Goal: Task Accomplishment & Management: Manage account settings

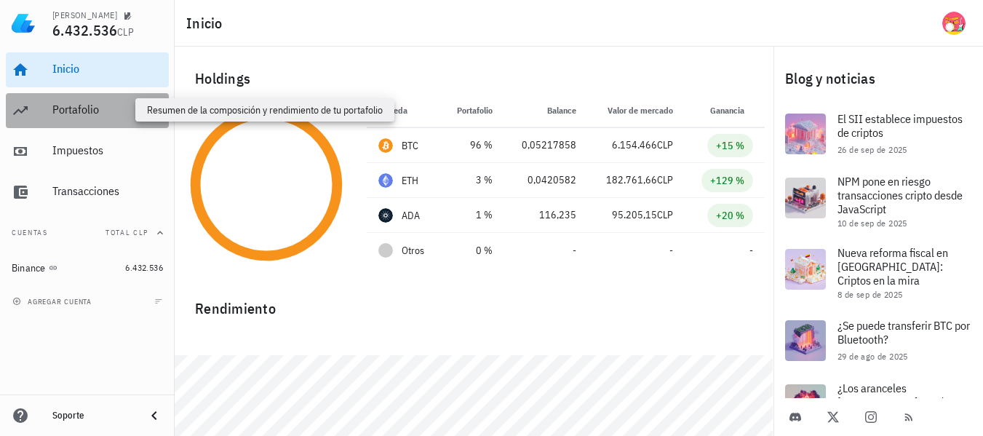
click at [81, 108] on div "Portafolio" at bounding box center [107, 110] width 111 height 14
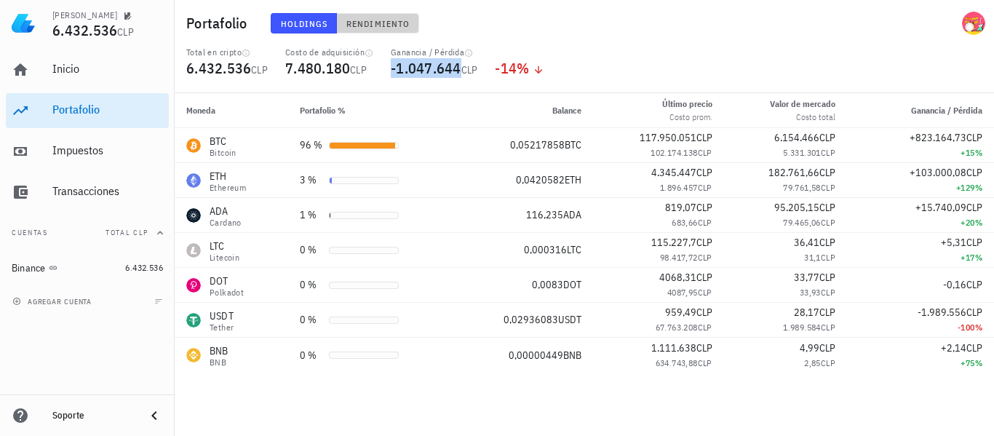
click at [355, 18] on span "Rendimiento" at bounding box center [377, 23] width 64 height 11
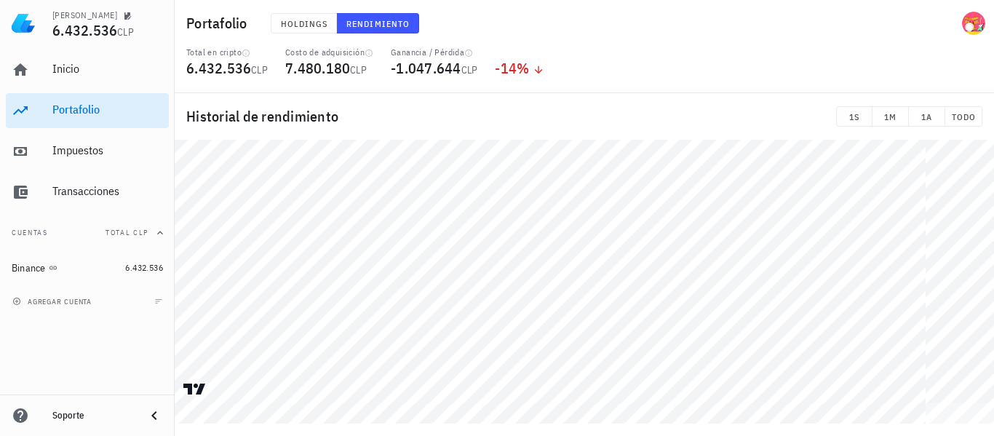
drag, startPoint x: 688, startPoint y: 135, endPoint x: 532, endPoint y: 137, distance: 155.7
click at [532, 137] on div "Historial de rendimiento 1S 1M 1A TODO" at bounding box center [584, 116] width 819 height 47
click at [105, 157] on div "Impuestos" at bounding box center [107, 150] width 111 height 14
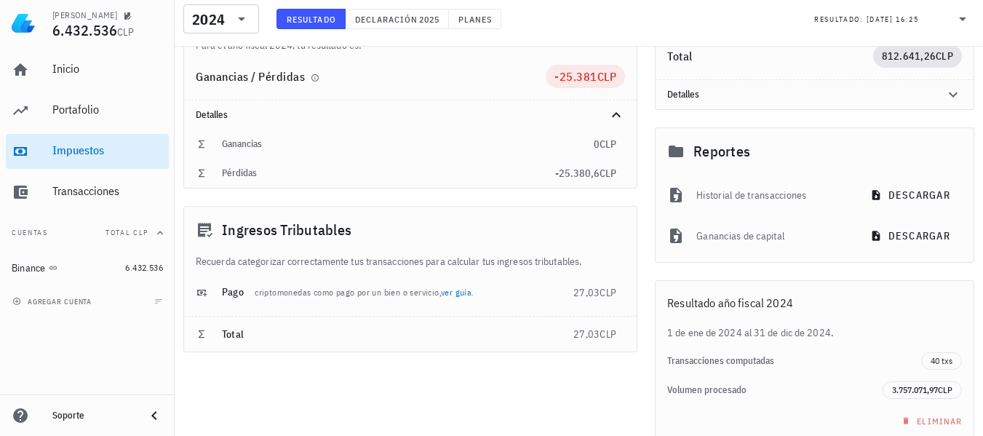
scroll to position [292, 0]
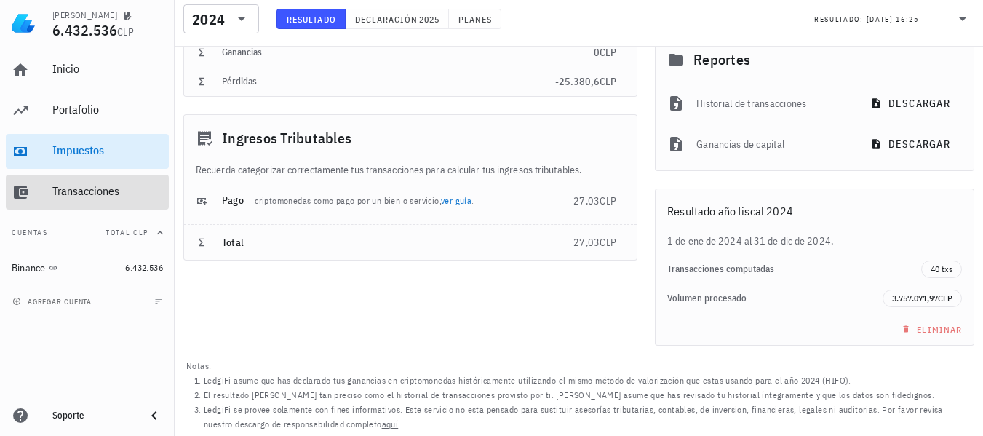
click at [122, 193] on div "Transacciones" at bounding box center [107, 191] width 111 height 14
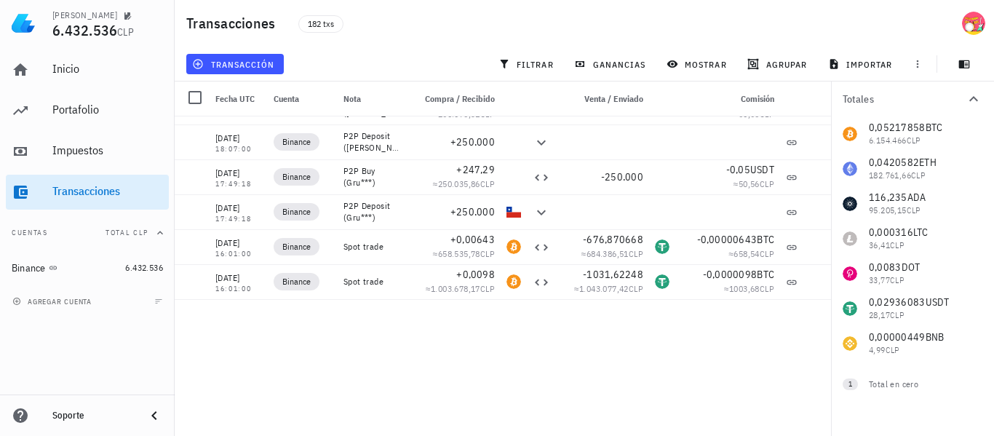
scroll to position [2773, 0]
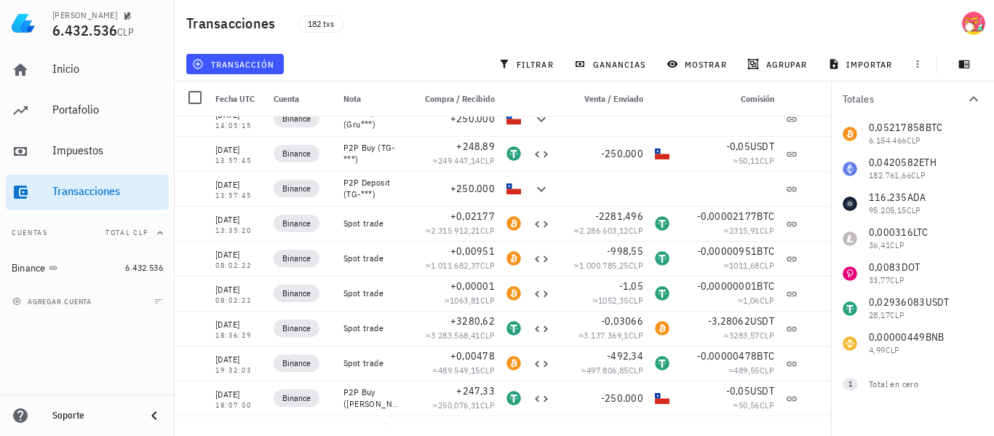
click at [969, 93] on icon "button" at bounding box center [972, 98] width 17 height 17
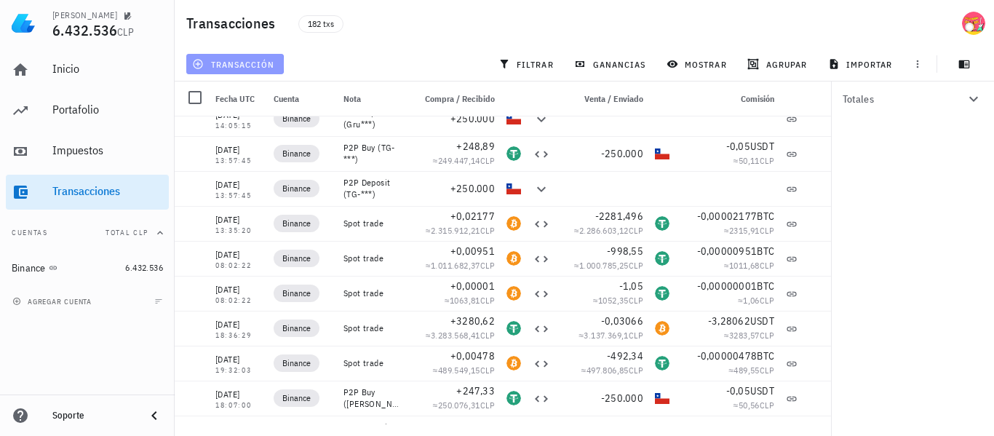
click at [233, 60] on span "transacción" at bounding box center [234, 64] width 79 height 12
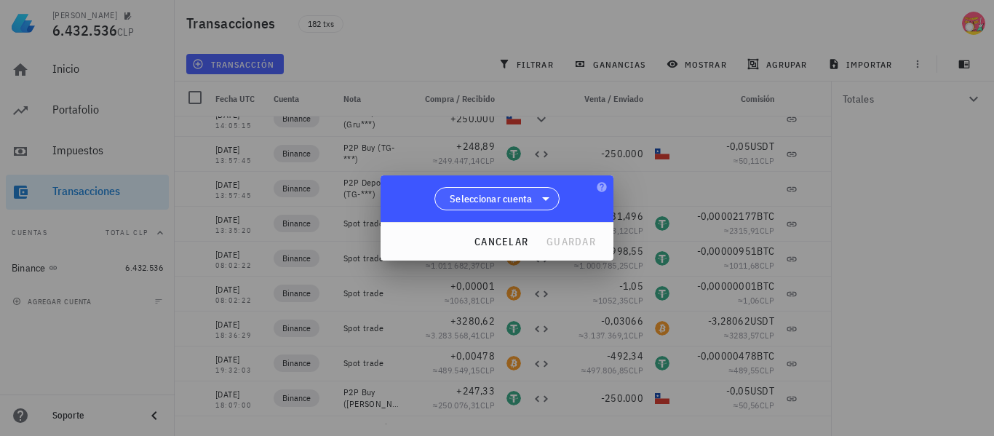
click at [550, 191] on icon at bounding box center [545, 198] width 17 height 17
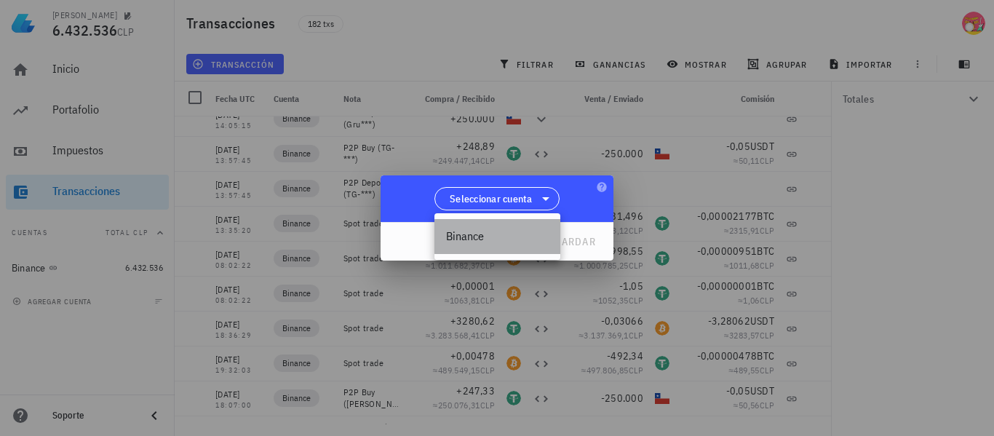
click at [468, 233] on div "Binance" at bounding box center [497, 236] width 103 height 14
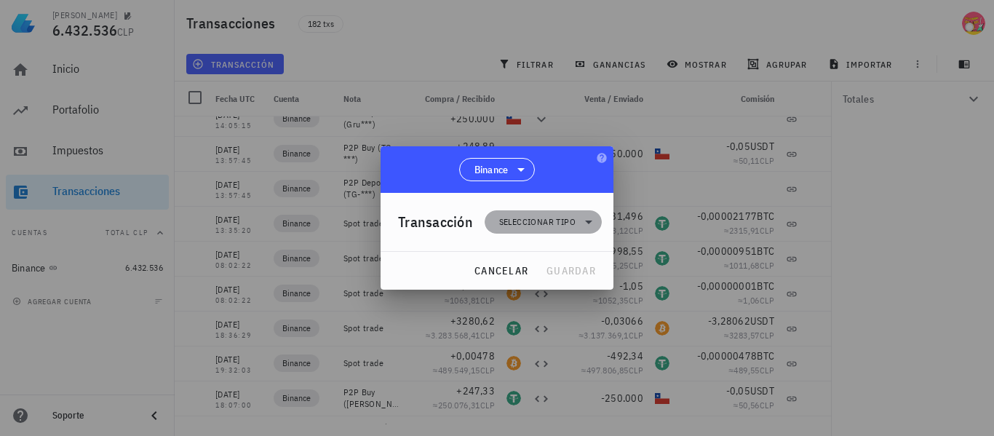
click at [593, 223] on icon at bounding box center [588, 221] width 17 height 17
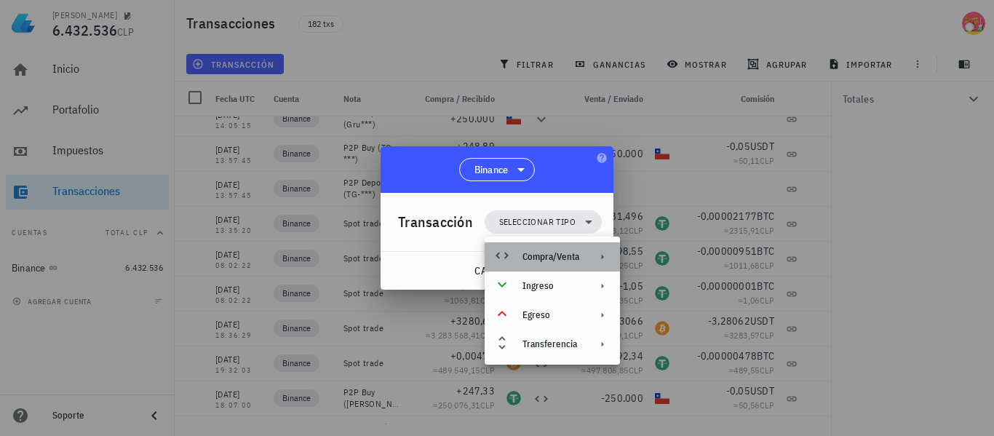
click at [571, 259] on div "Compra/Venta" at bounding box center [550, 257] width 57 height 12
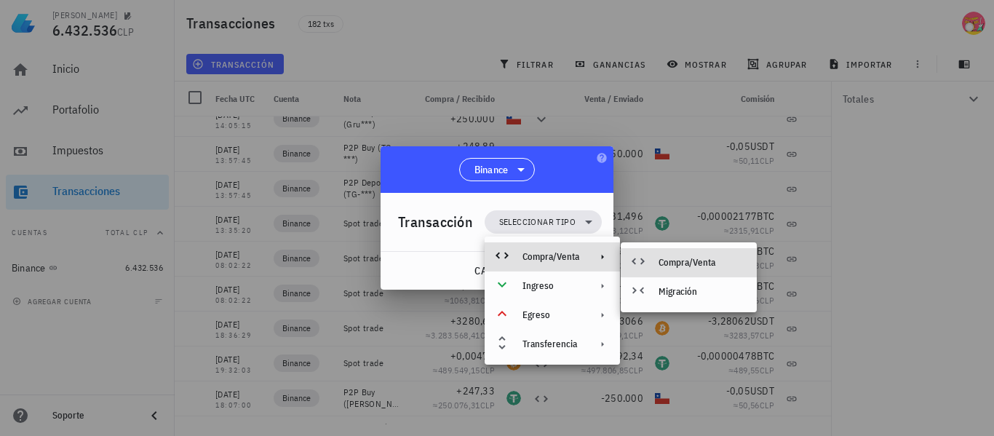
click at [703, 261] on div "Compra/Venta" at bounding box center [701, 263] width 87 height 12
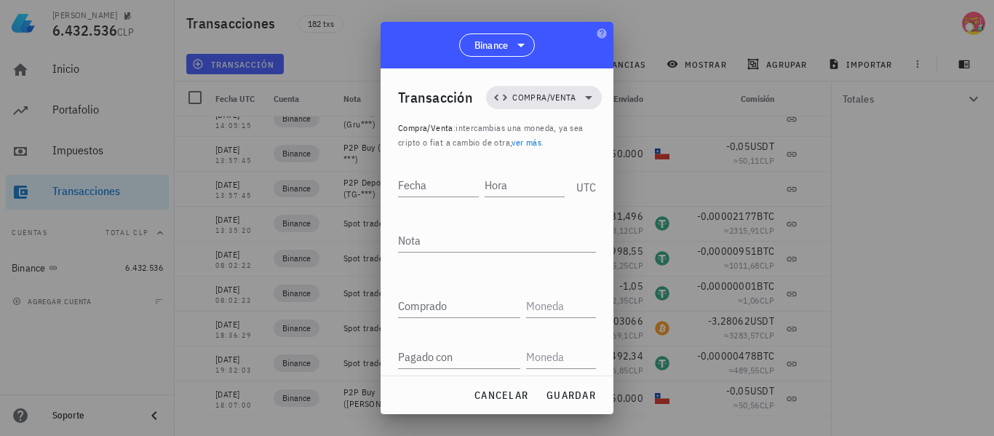
click at [414, 36] on div "Binance" at bounding box center [496, 45] width 233 height 47
click at [491, 399] on span "cancelar" at bounding box center [500, 394] width 55 height 13
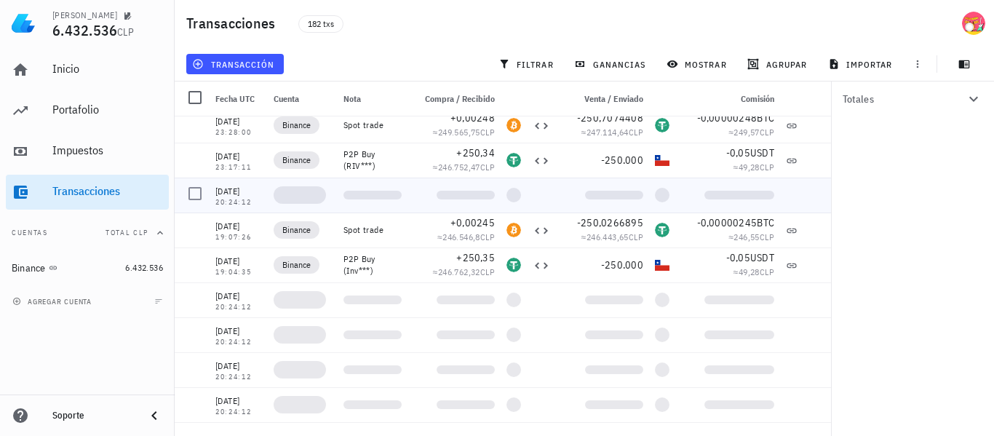
scroll to position [1100, 0]
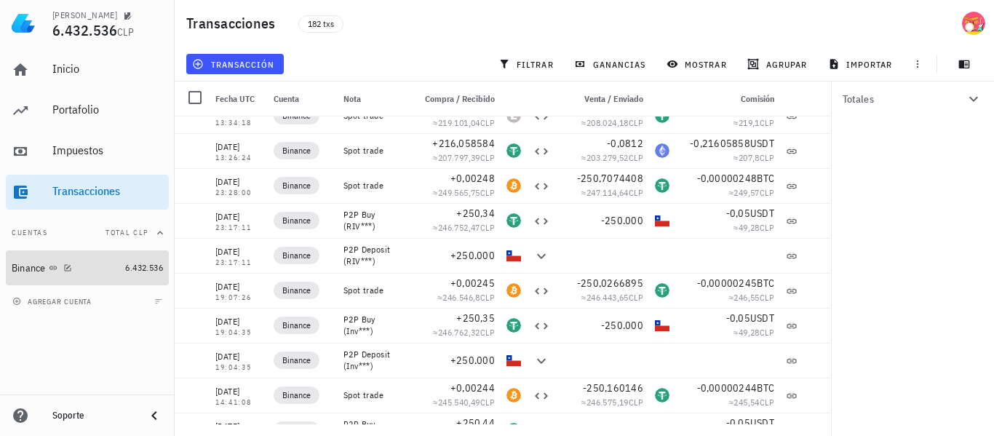
click at [32, 264] on div "Binance" at bounding box center [29, 268] width 34 height 12
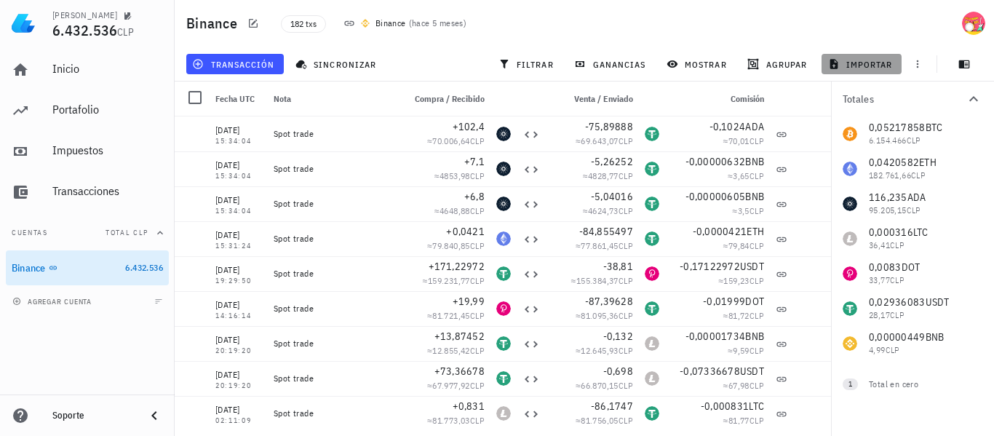
click at [838, 65] on icon "button" at bounding box center [834, 64] width 12 height 12
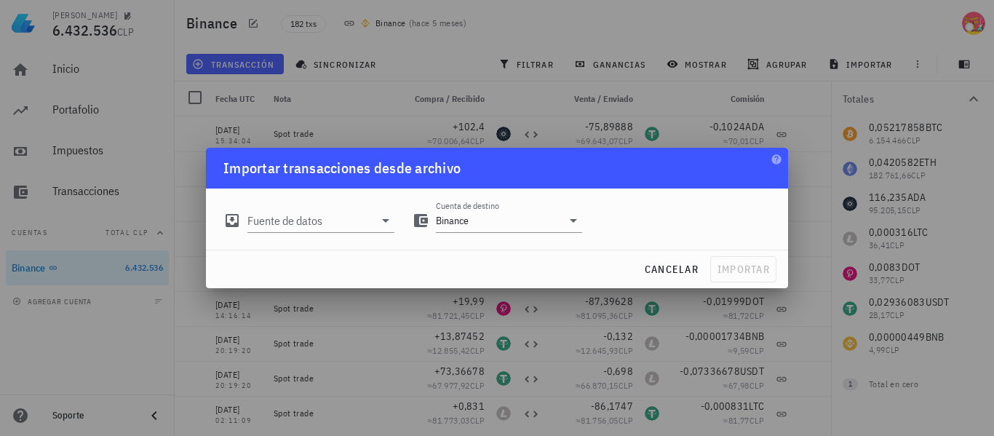
click at [395, 223] on div "Fuente de datos" at bounding box center [309, 214] width 188 height 52
click at [387, 222] on icon at bounding box center [385, 220] width 17 height 17
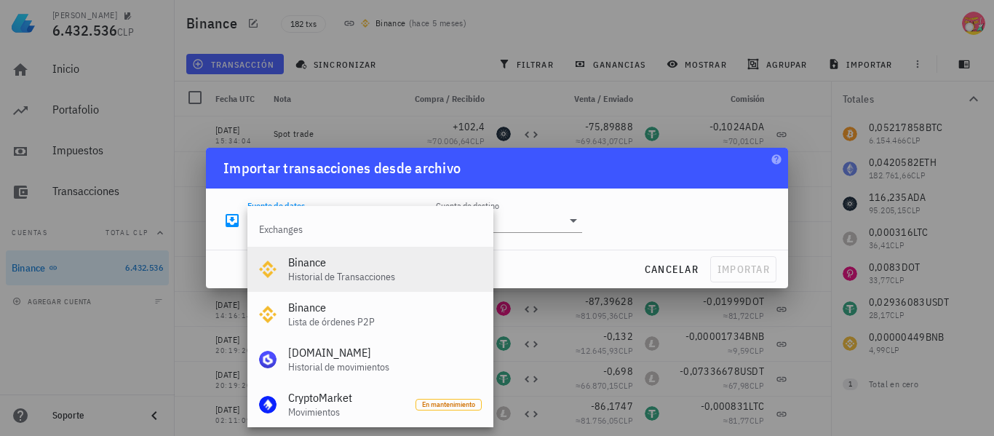
click at [319, 272] on div "Historial de Transacciones" at bounding box center [384, 277] width 193 height 12
type input "Binance"
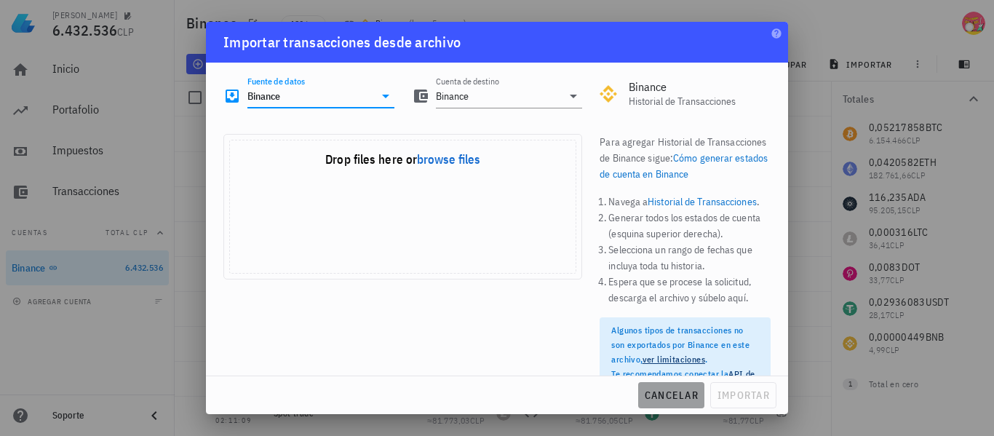
click at [678, 398] on span "cancelar" at bounding box center [671, 394] width 55 height 13
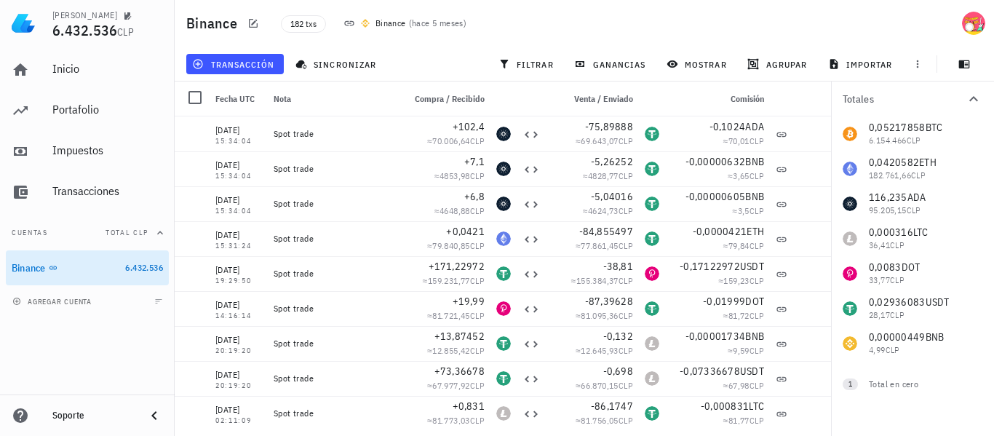
click at [973, 97] on icon "button" at bounding box center [973, 98] width 9 height 5
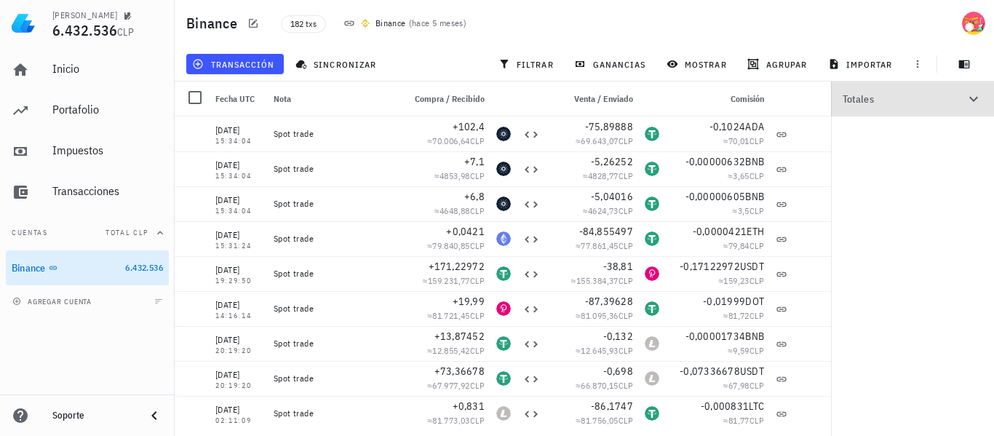
click at [973, 97] on icon "button" at bounding box center [972, 98] width 17 height 17
